Goal: Information Seeking & Learning: Check status

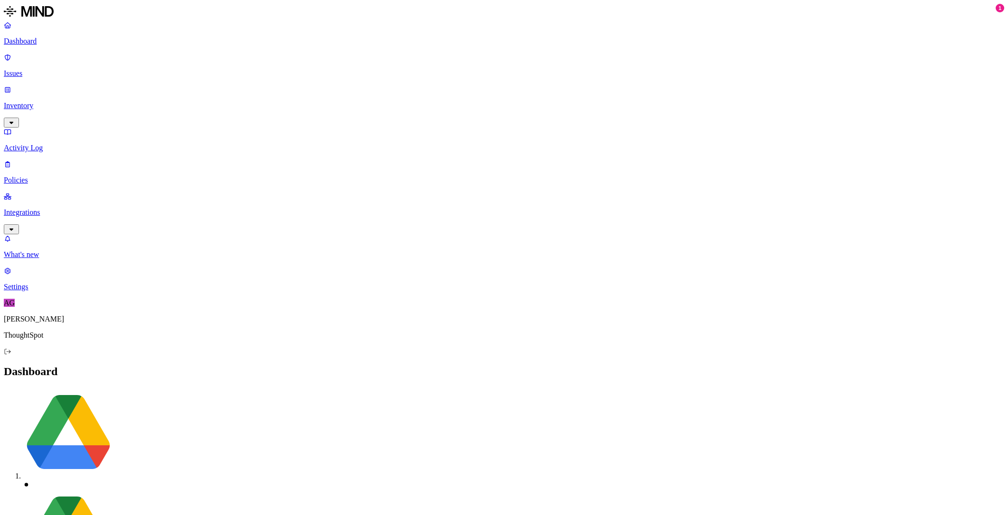
click at [39, 144] on p "Activity Log" at bounding box center [504, 148] width 1000 height 9
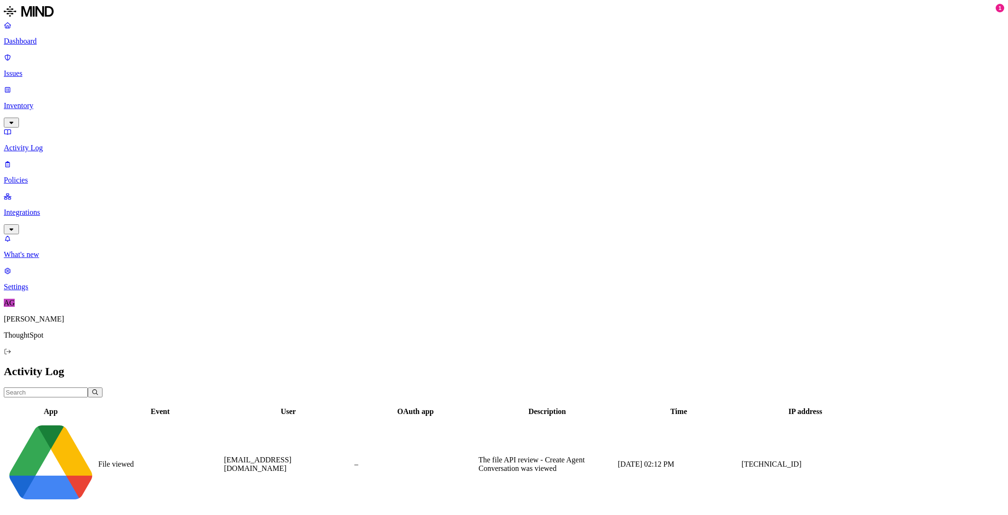
click at [88, 388] on input "text" at bounding box center [46, 393] width 84 height 10
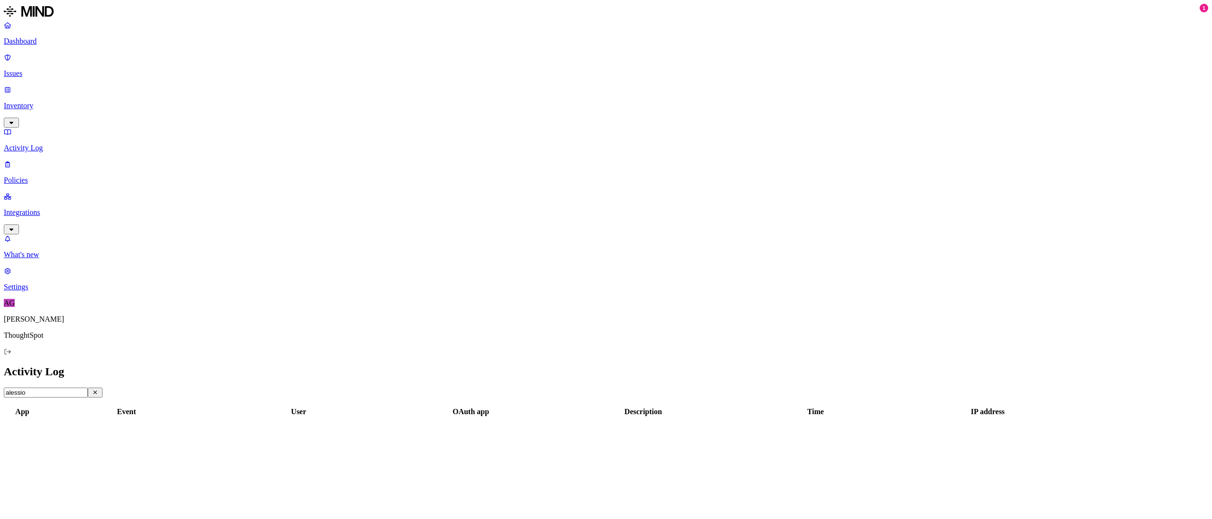
click at [88, 388] on input "alessio" at bounding box center [46, 393] width 84 height 10
paste input ".[PERSON_NAME][EMAIL_ADDRESS][DOMAIN_NAME]"
type input "[PERSON_NAME][EMAIL_ADDRESS][DOMAIN_NAME]"
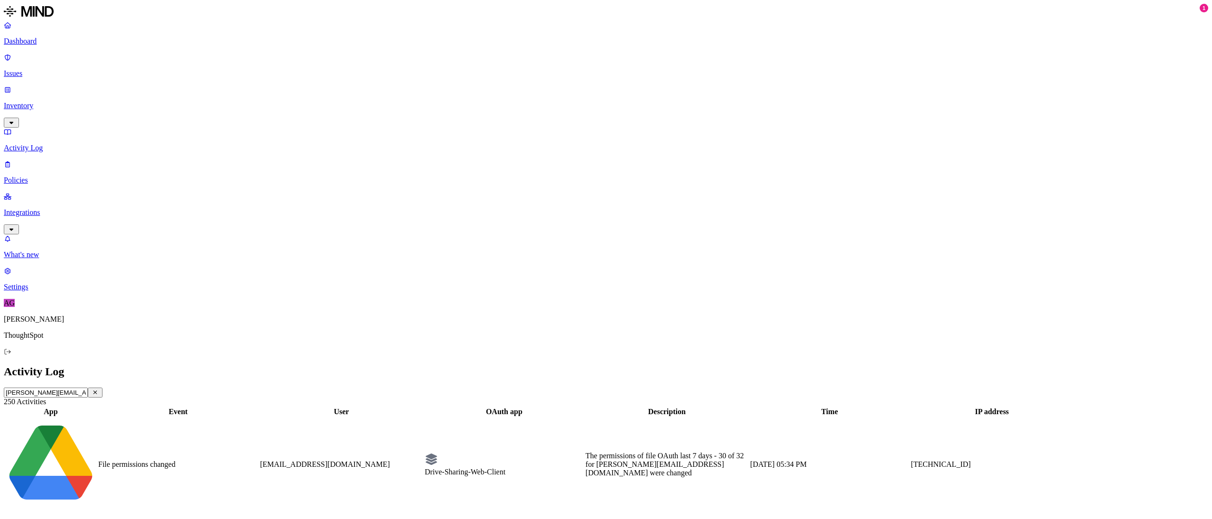
scroll to position [142, 0]
